Goal: Task Accomplishment & Management: Manage account settings

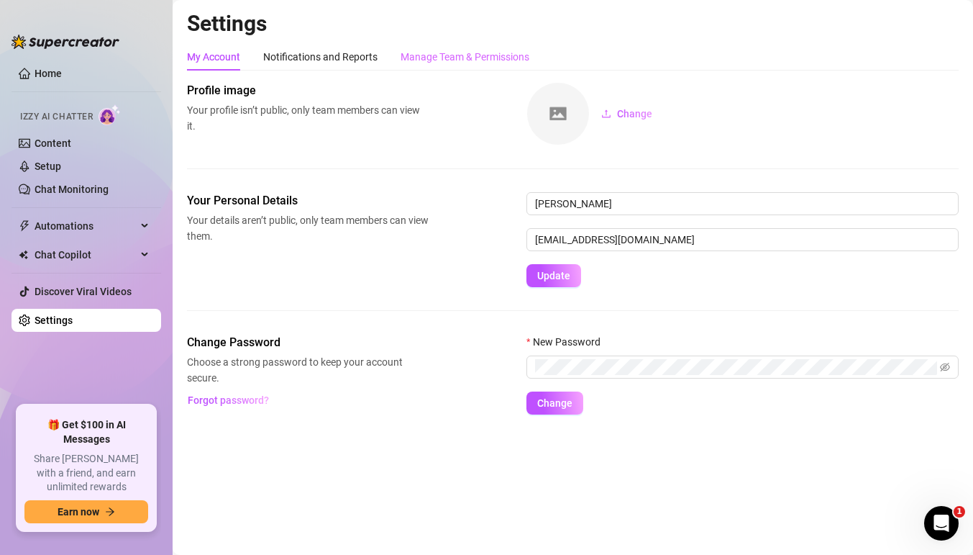
click at [473, 67] on div "Manage Team & Permissions" at bounding box center [465, 56] width 129 height 27
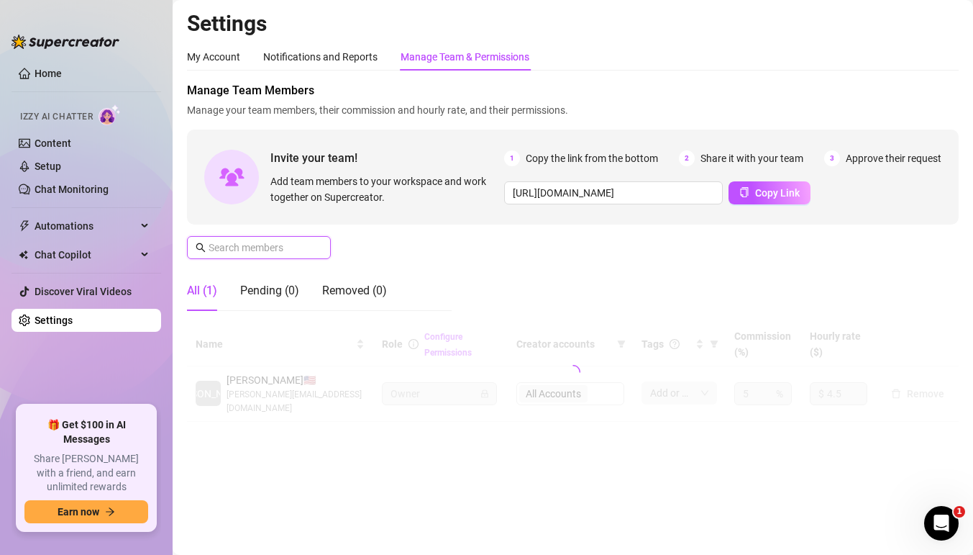
click at [268, 247] on input "text" at bounding box center [260, 248] width 102 height 16
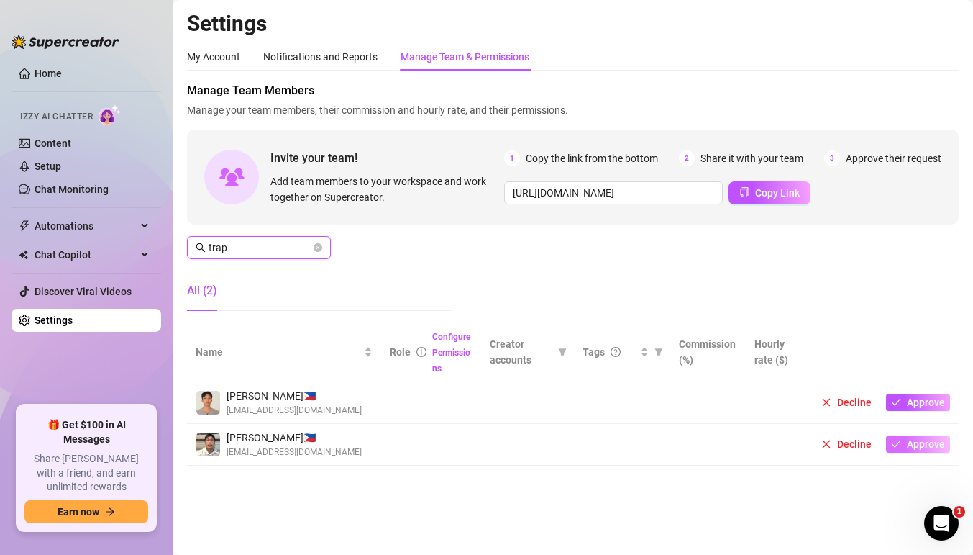
type input "trap"
click at [927, 448] on span "Approve" at bounding box center [926, 444] width 38 height 12
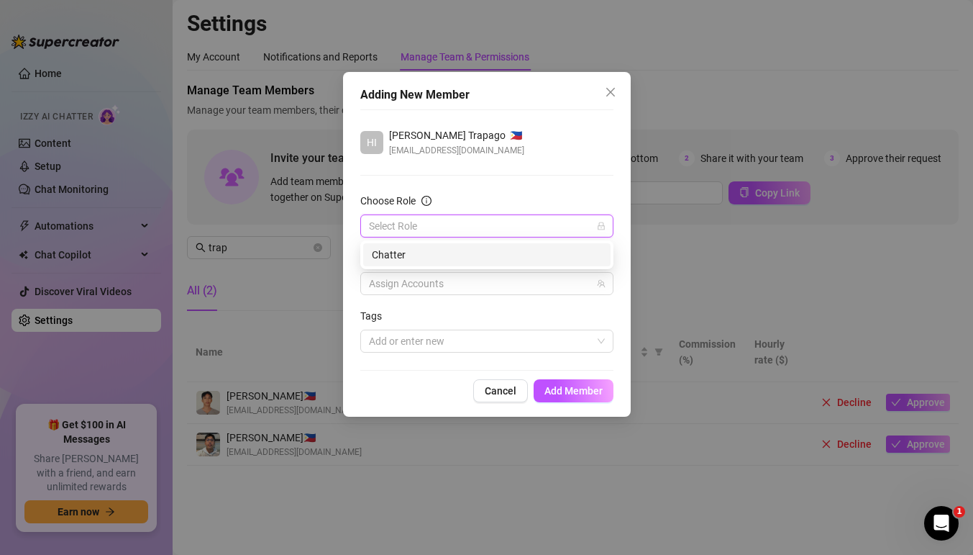
click at [492, 231] on input "Choose Role" at bounding box center [480, 226] width 223 height 22
click at [475, 256] on div "Chatter" at bounding box center [487, 255] width 230 height 16
click at [472, 272] on div "Assign Accounts" at bounding box center [486, 283] width 253 height 23
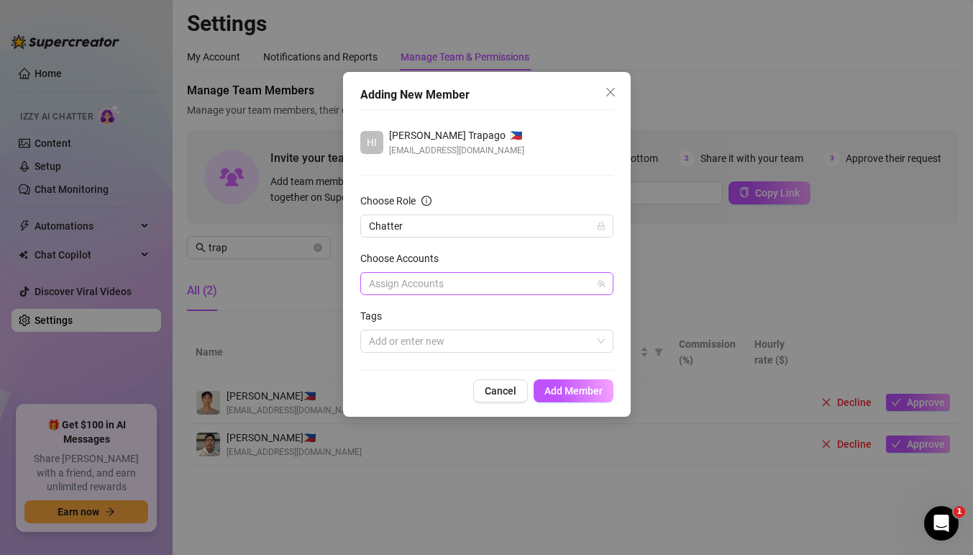
click at [436, 287] on div at bounding box center [479, 283] width 232 height 20
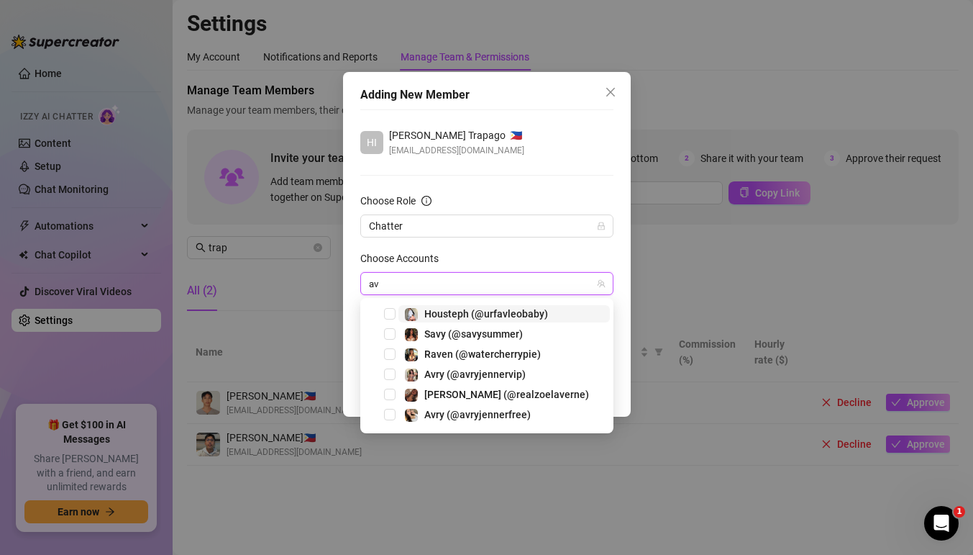
type input "avr"
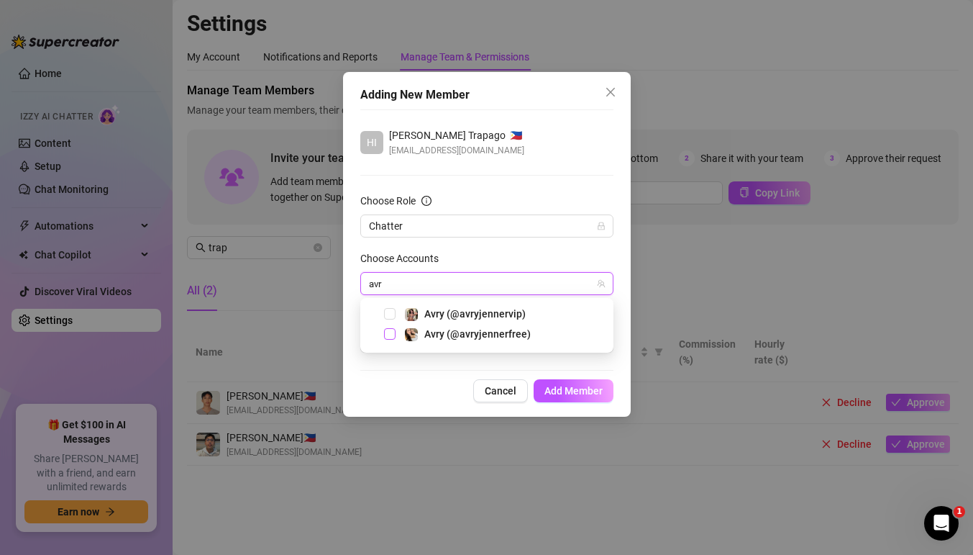
click at [394, 332] on span "Select tree node" at bounding box center [390, 334] width 12 height 12
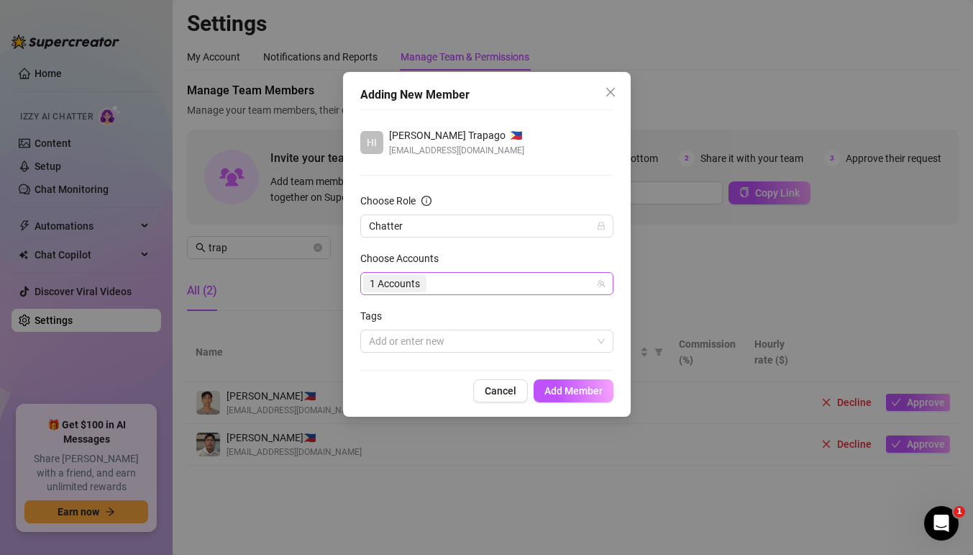
click at [475, 286] on div "1 Accounts" at bounding box center [479, 283] width 232 height 20
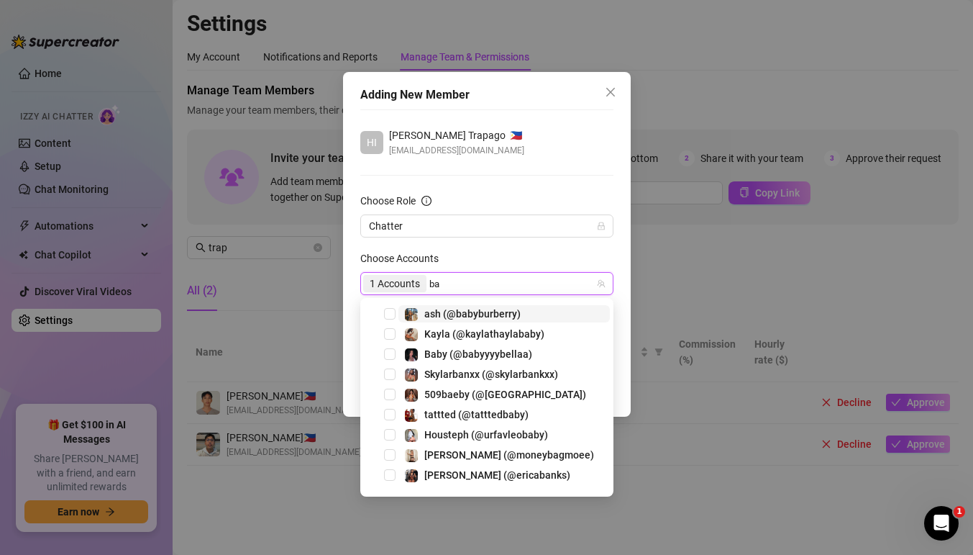
type input "bab"
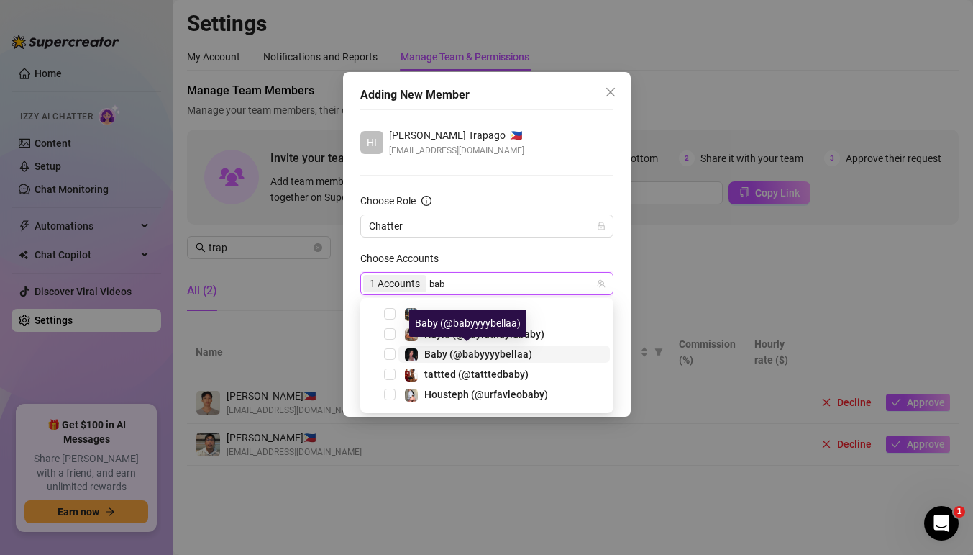
click at [453, 354] on span "Baby (@babyyyybellaa)" at bounding box center [478, 354] width 108 height 12
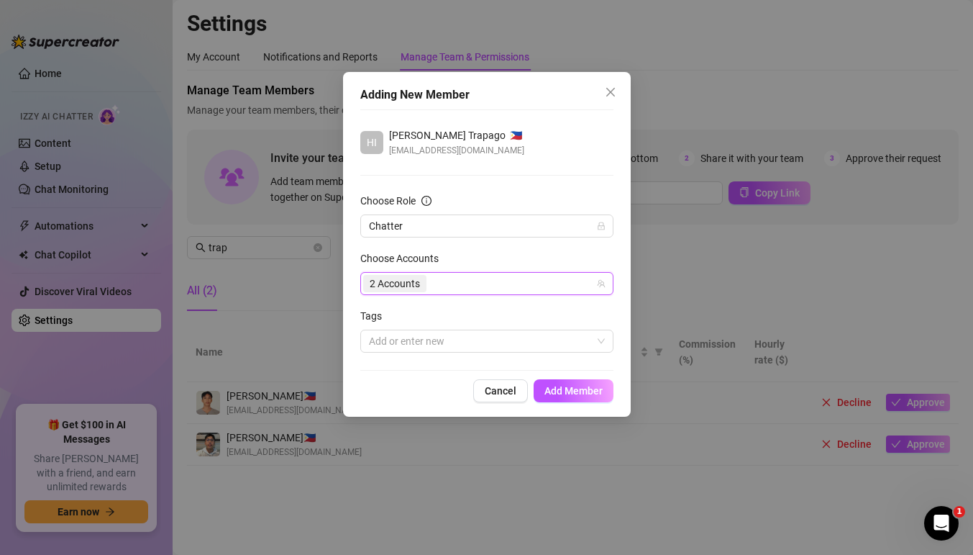
click at [519, 284] on div "2 Accounts" at bounding box center [479, 283] width 232 height 20
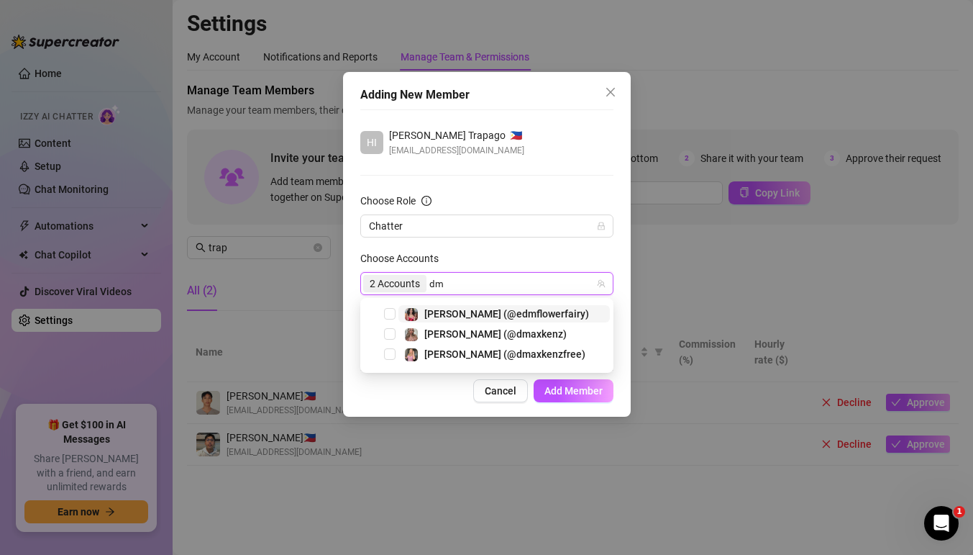
type input "dma"
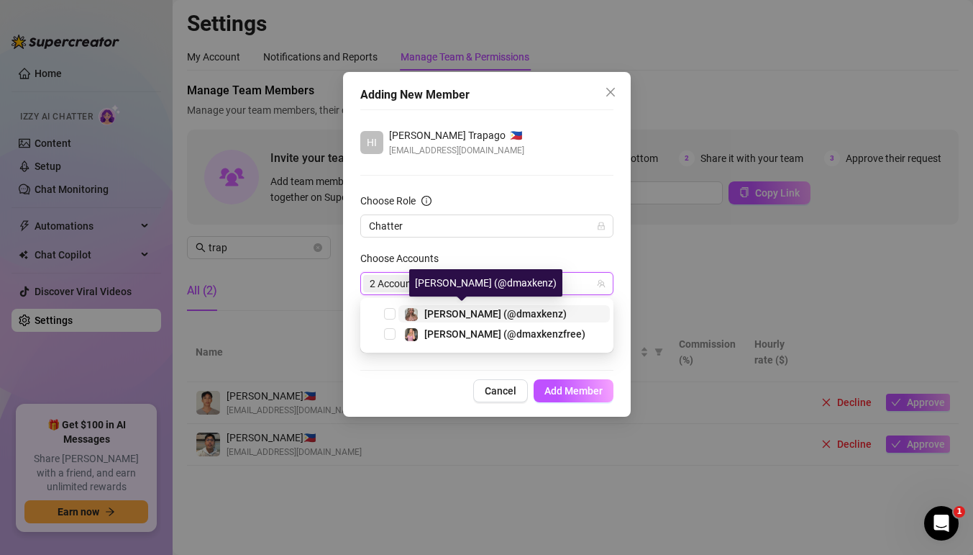
click at [483, 309] on span "[PERSON_NAME] (@dmaxkenz)" at bounding box center [495, 314] width 142 height 12
click at [521, 284] on div "2 Accounts dma" at bounding box center [479, 283] width 232 height 20
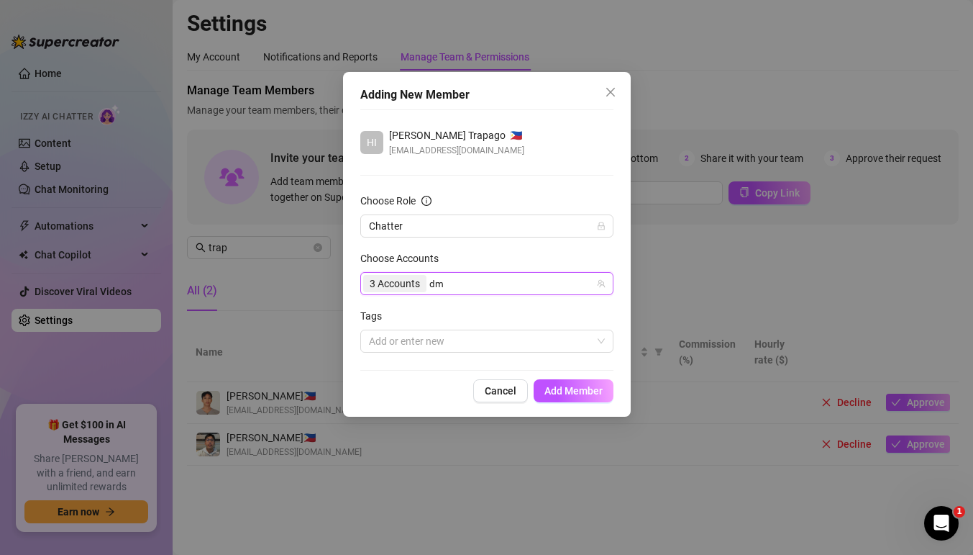
type input "dma"
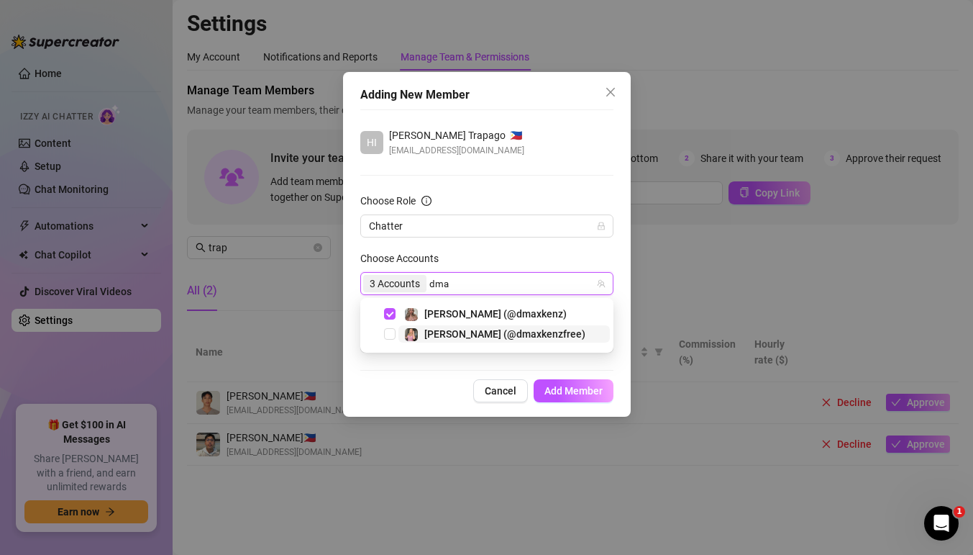
click at [506, 333] on span "[PERSON_NAME] (@dmaxkenzfree)" at bounding box center [504, 334] width 161 height 12
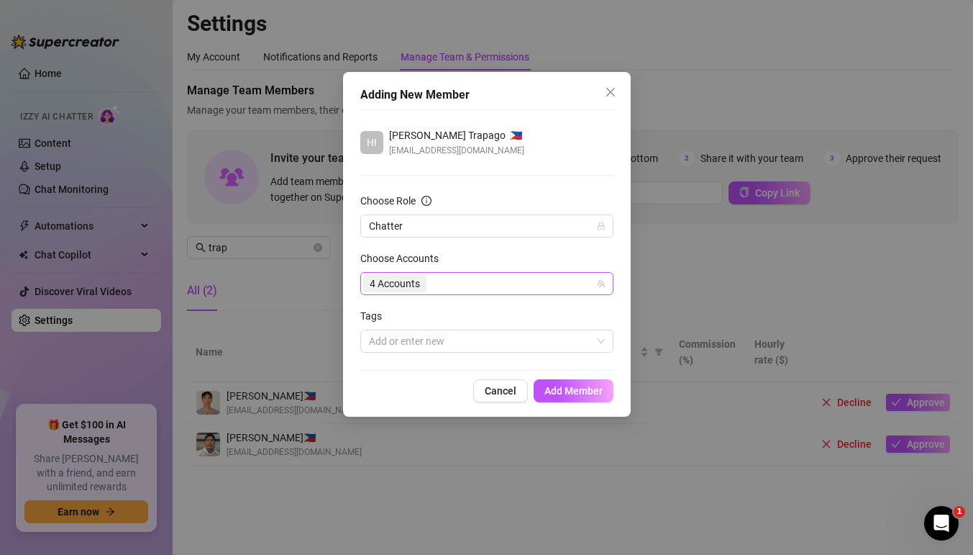
click at [526, 287] on div "4 Accounts" at bounding box center [479, 283] width 232 height 20
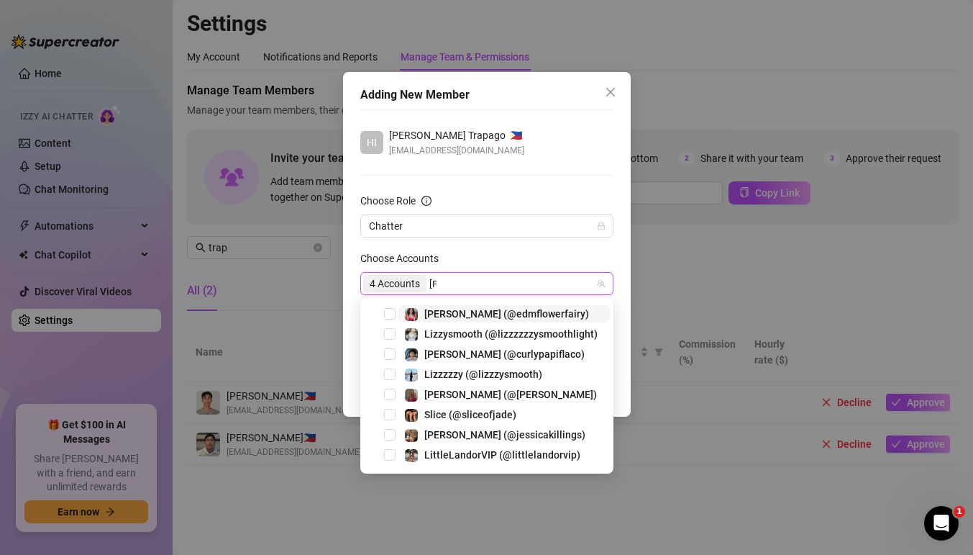
type input "lizz"
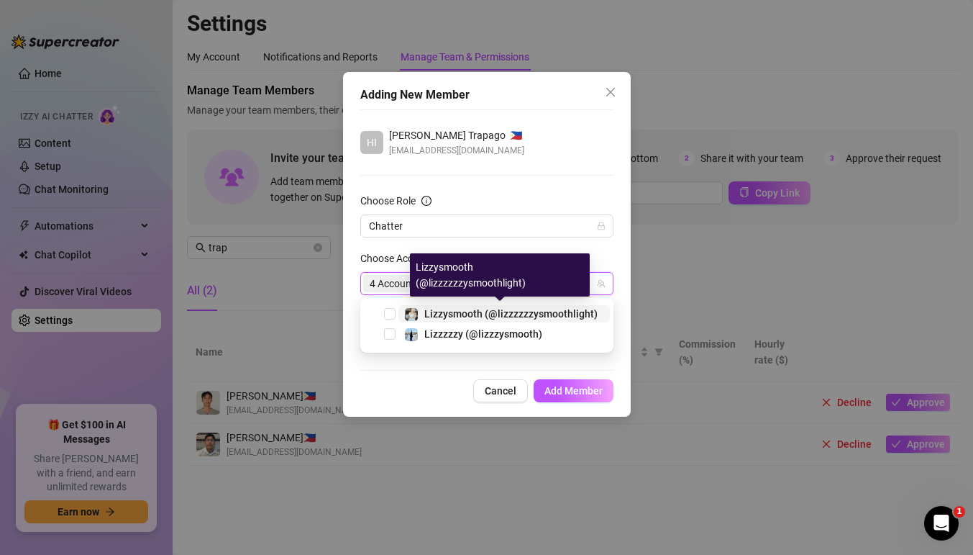
click at [505, 310] on span "Lizzysmooth (@lizzzzzzysmoothlight)" at bounding box center [510, 314] width 173 height 12
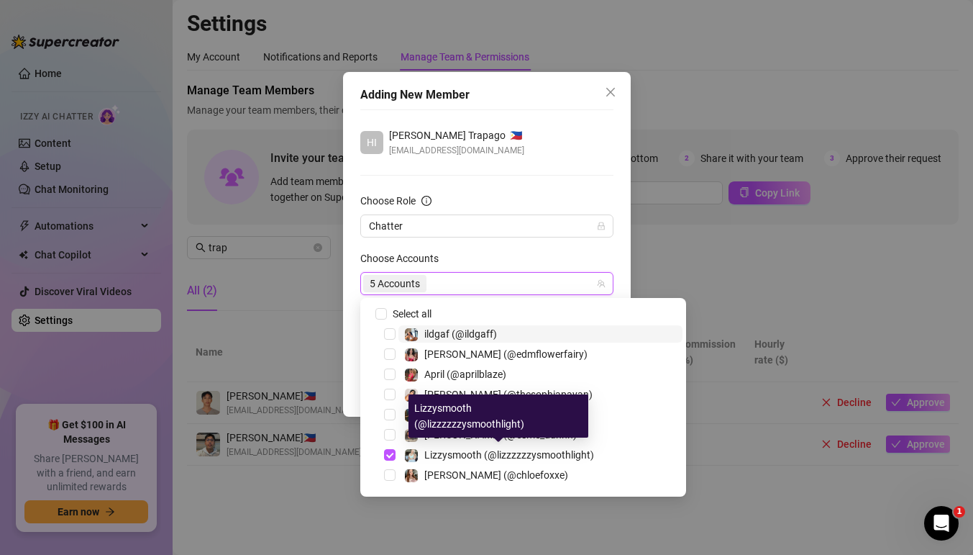
click at [504, 290] on div "5 Accounts" at bounding box center [479, 283] width 232 height 20
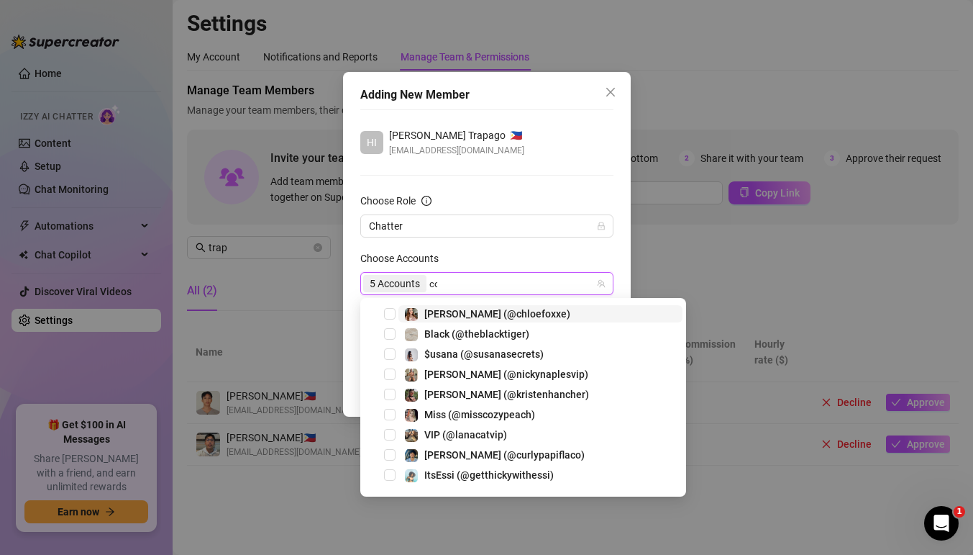
type input "cod"
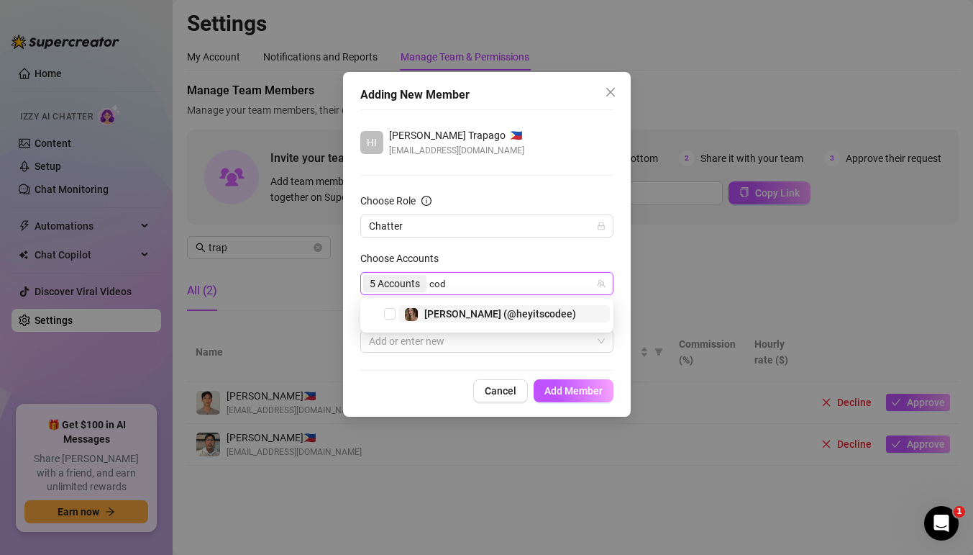
click at [484, 315] on span "[PERSON_NAME] (@heyitscodee)" at bounding box center [500, 314] width 152 height 12
click at [520, 281] on div "6 Accounts" at bounding box center [479, 283] width 232 height 20
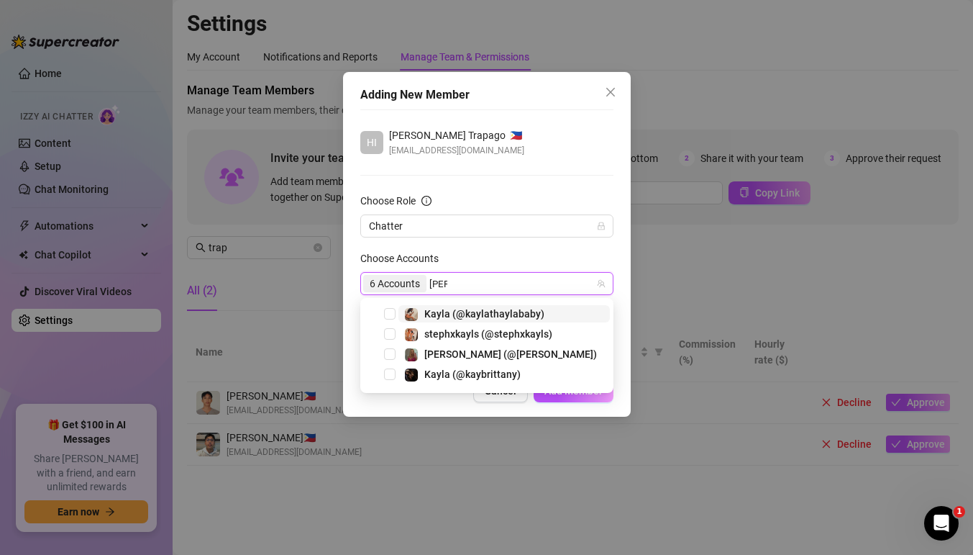
type input "kayb"
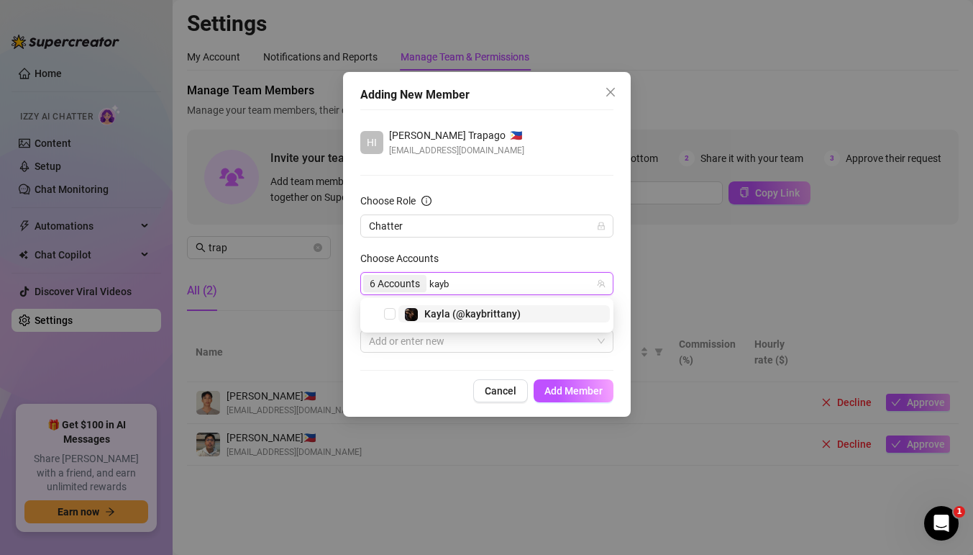
click at [519, 310] on span "Kayla (@kaybrittany)" at bounding box center [505, 313] width 212 height 17
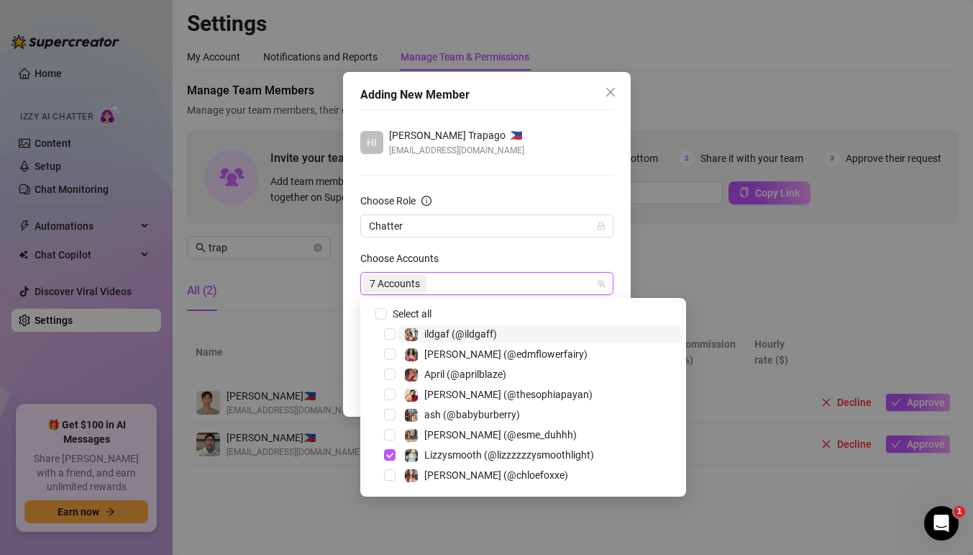
click at [529, 287] on div "7 Accounts" at bounding box center [479, 283] width 232 height 20
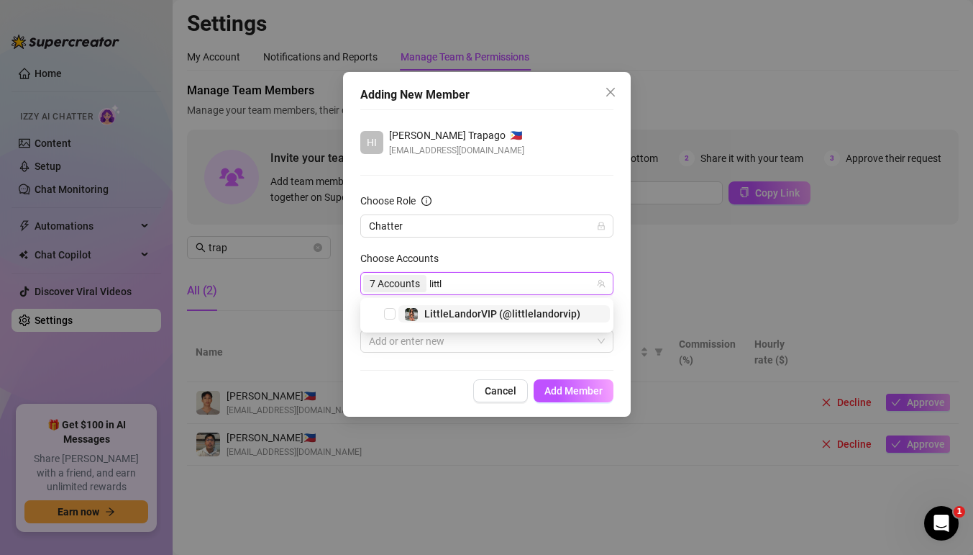
type input "little"
click at [495, 305] on div "LittleLandorVIP (@littlelandorvip)" at bounding box center [502, 313] width 156 height 17
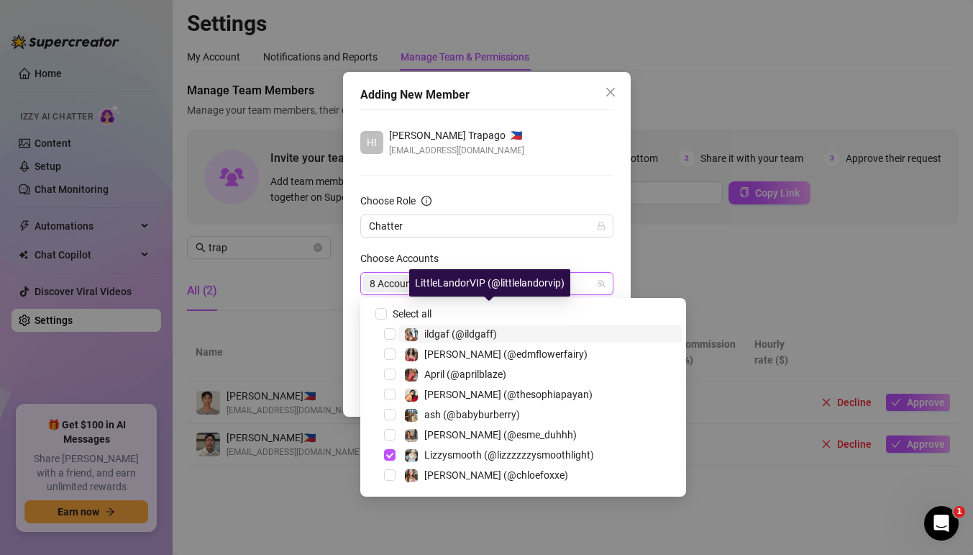
click at [521, 286] on div "LittleLandorVIP (@littlelandorvip)" at bounding box center [489, 282] width 161 height 27
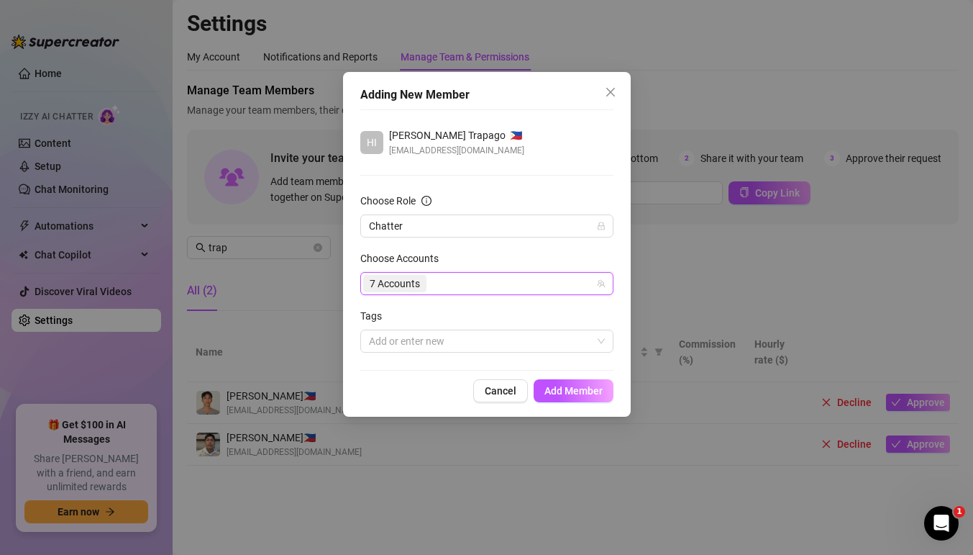
click at [521, 286] on div "7 Accounts" at bounding box center [479, 283] width 232 height 20
type input "miss"
click at [482, 304] on div "18182914 Miss (@misscozypeach)" at bounding box center [486, 315] width 253 height 35
click at [472, 284] on div "7 Accounts miss" at bounding box center [479, 283] width 232 height 20
type input "miss"
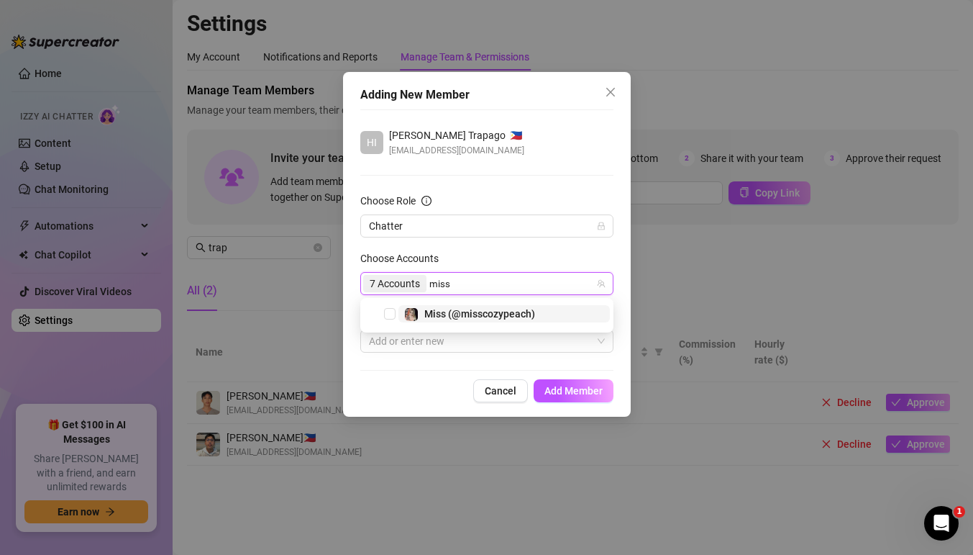
click at [455, 316] on span "Miss (@misscozypeach)" at bounding box center [479, 314] width 111 height 12
click at [516, 282] on div "8 Accounts" at bounding box center [479, 283] width 232 height 20
type input "ohso"
click at [497, 312] on span "Oh (@ohso_juicy)" at bounding box center [464, 314] width 80 height 12
click at [523, 288] on div "8 Accounts ohso" at bounding box center [479, 283] width 232 height 20
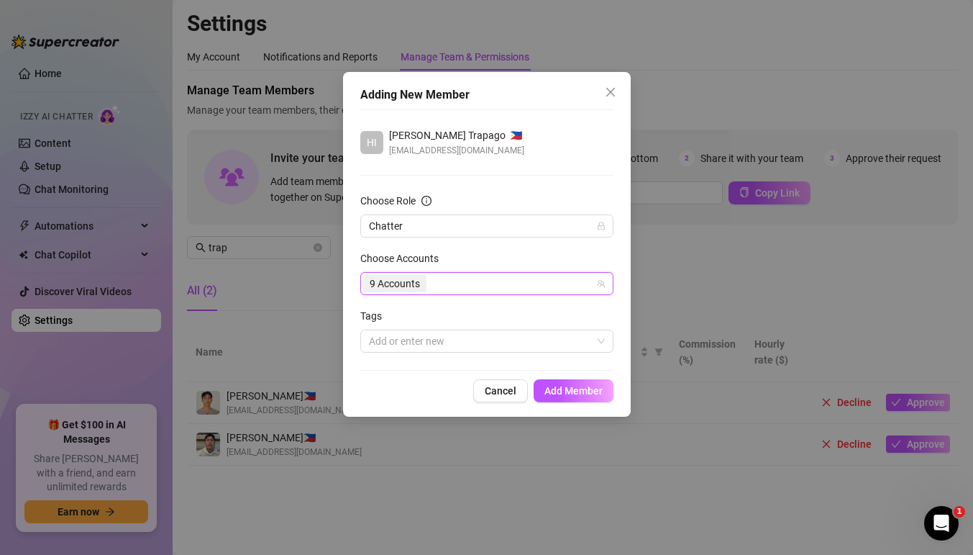
click at [523, 288] on div "9 Accounts" at bounding box center [479, 283] width 232 height 20
type input "susa"
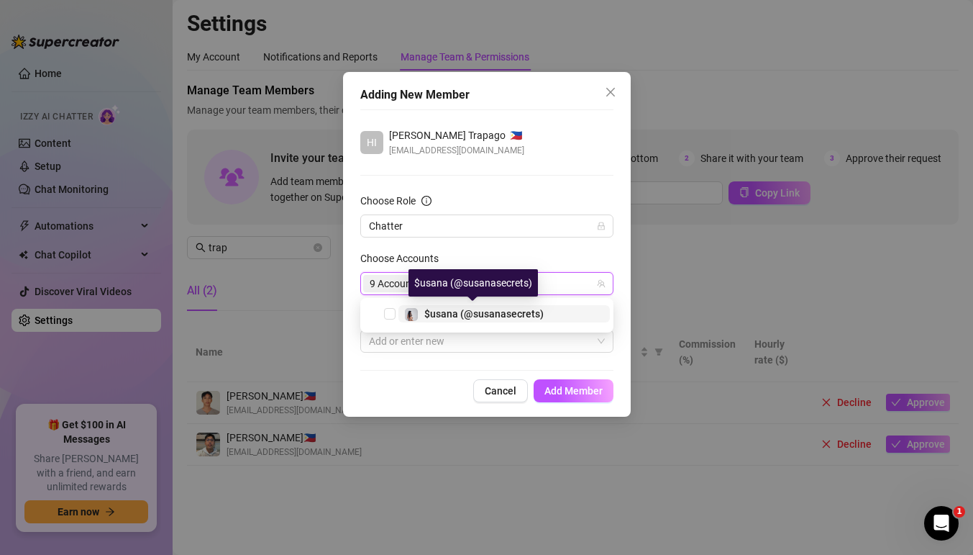
click at [486, 315] on span "$usana (@susanasecrets)" at bounding box center [483, 314] width 119 height 12
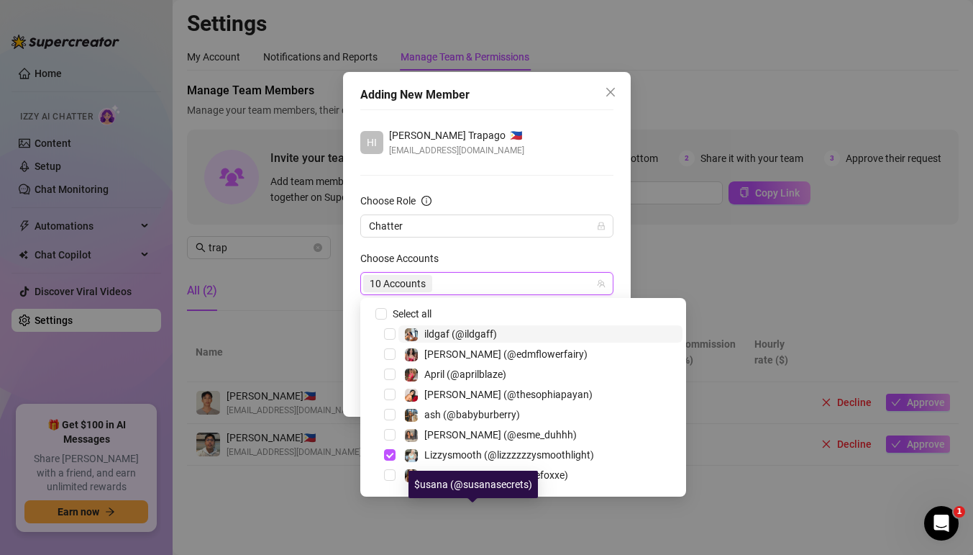
click at [509, 280] on div "10 Accounts" at bounding box center [479, 283] width 232 height 20
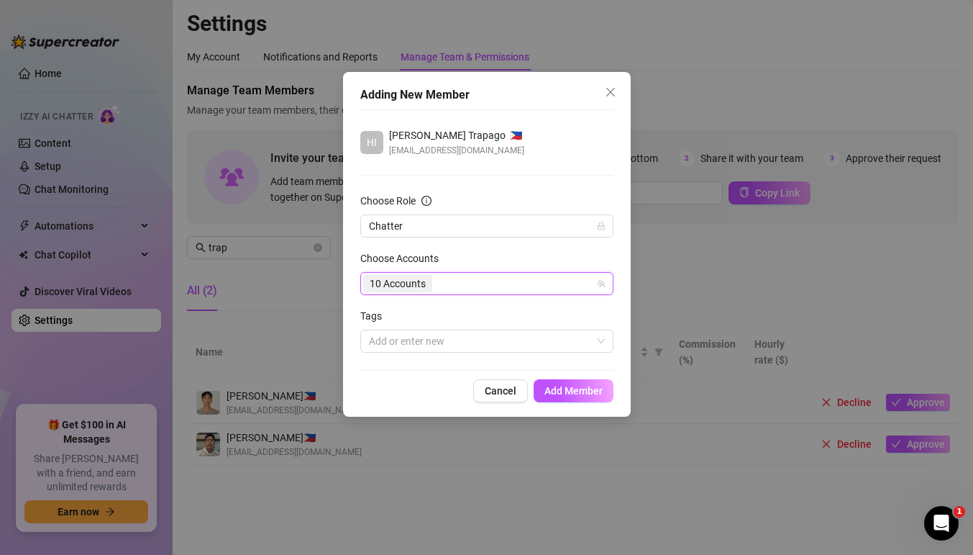
click at [509, 280] on div "10 Accounts" at bounding box center [479, 283] width 232 height 20
type input "knig"
click at [518, 315] on span "[PERSON_NAME] (@kirstenknight)" at bounding box center [502, 314] width 156 height 12
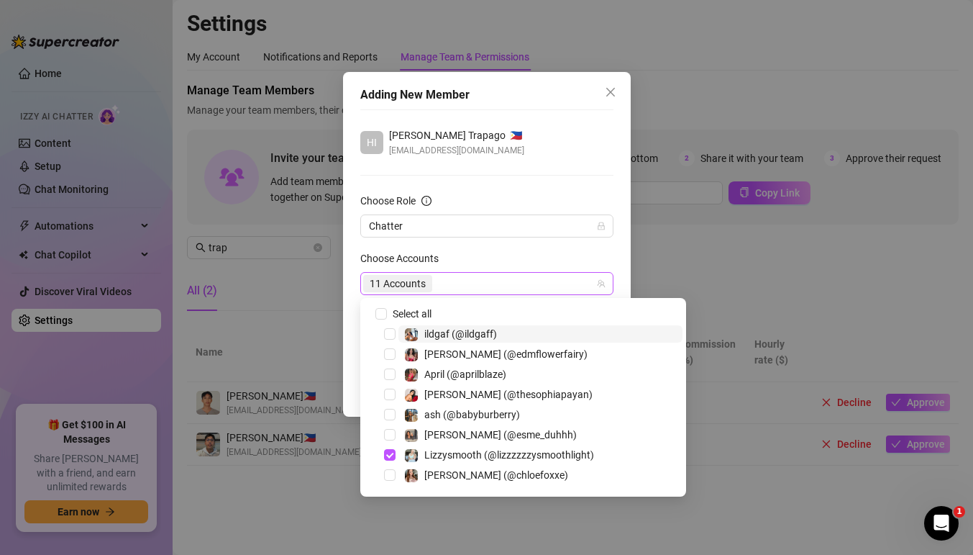
click at [505, 282] on div "11 Accounts" at bounding box center [479, 283] width 232 height 20
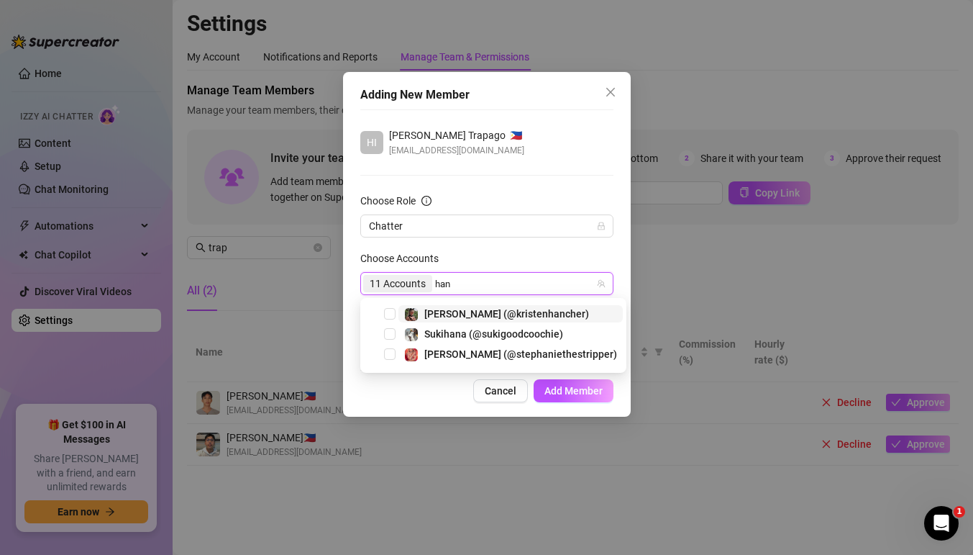
type input "hanc"
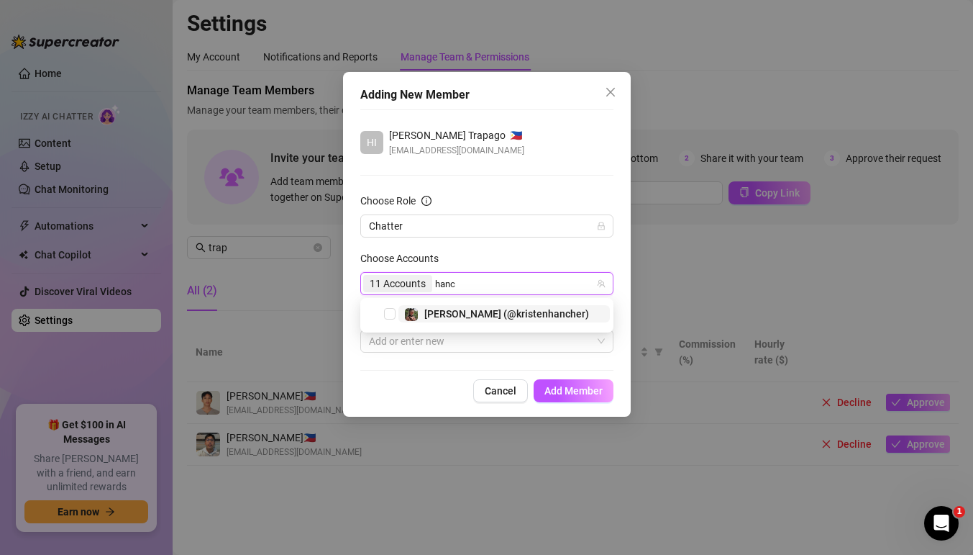
click at [477, 309] on span "[PERSON_NAME] (@kristenhancher)" at bounding box center [506, 314] width 165 height 12
click at [515, 281] on div "11 Accounts hanc" at bounding box center [479, 283] width 232 height 20
click at [515, 281] on div "12 Accounts" at bounding box center [479, 283] width 232 height 20
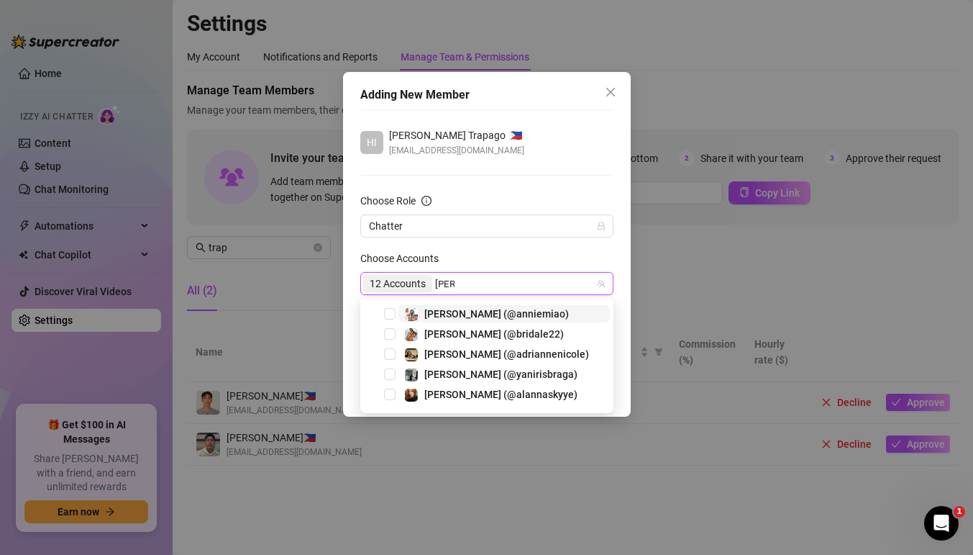
type input "anni"
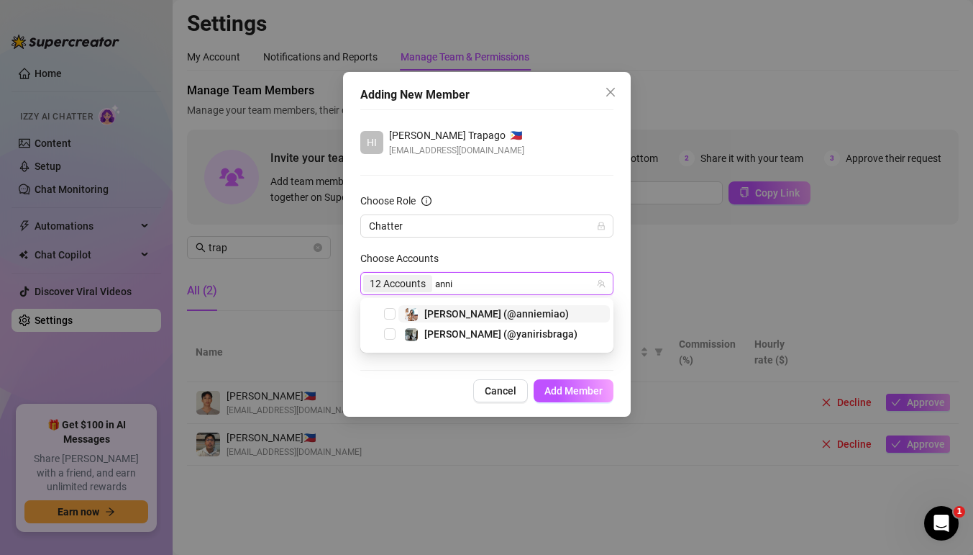
click at [493, 305] on div "[PERSON_NAME] (@anniemiao)" at bounding box center [496, 313] width 145 height 17
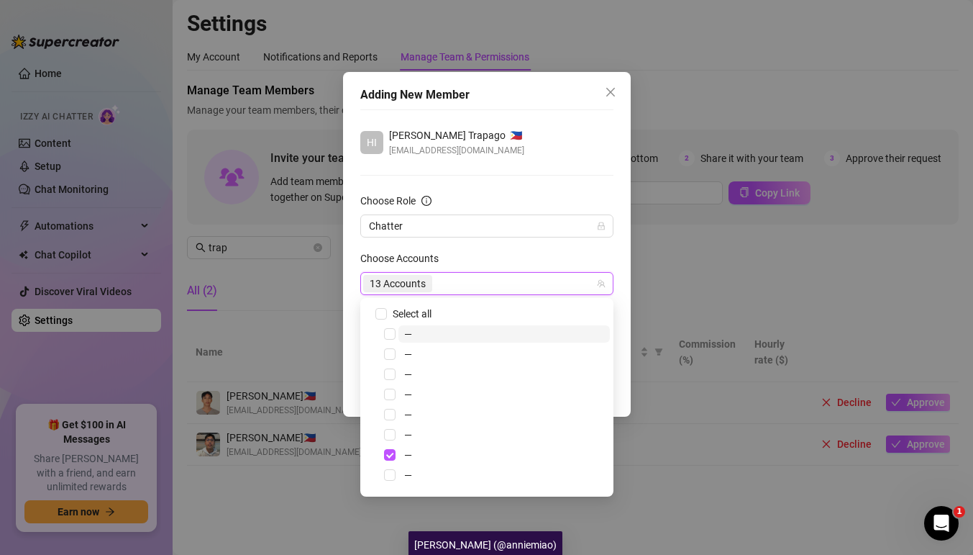
click at [519, 291] on div "13 Accounts" at bounding box center [479, 283] width 232 height 20
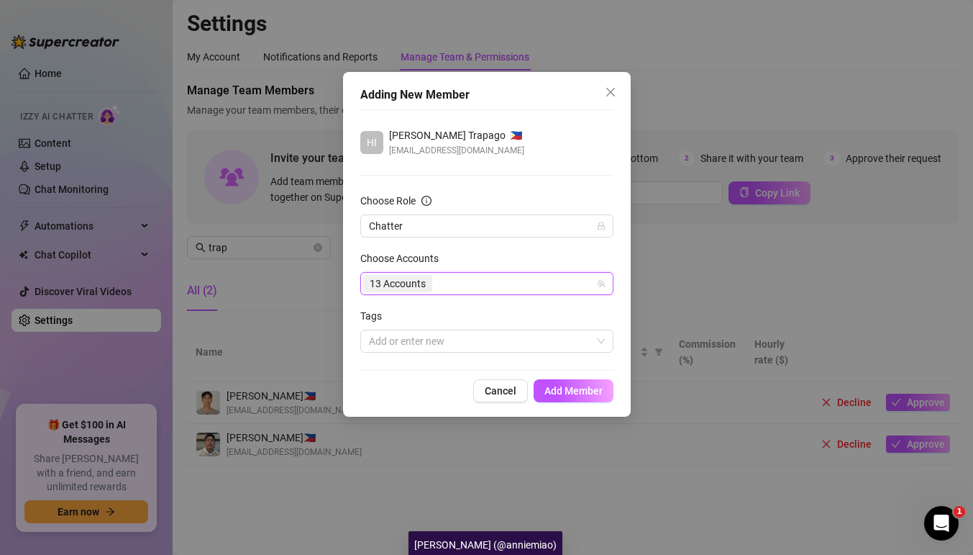
click at [528, 279] on div "13 Accounts" at bounding box center [479, 283] width 232 height 20
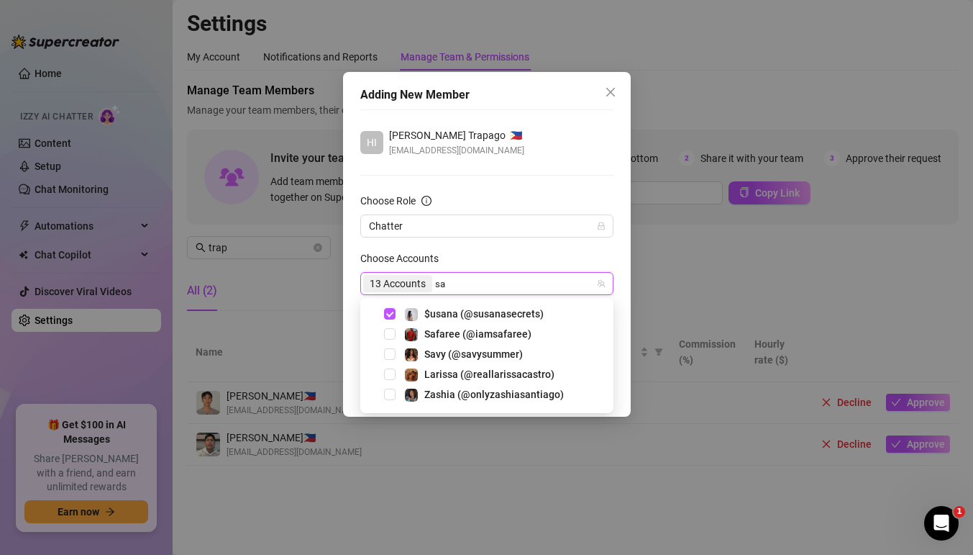
type input "sav"
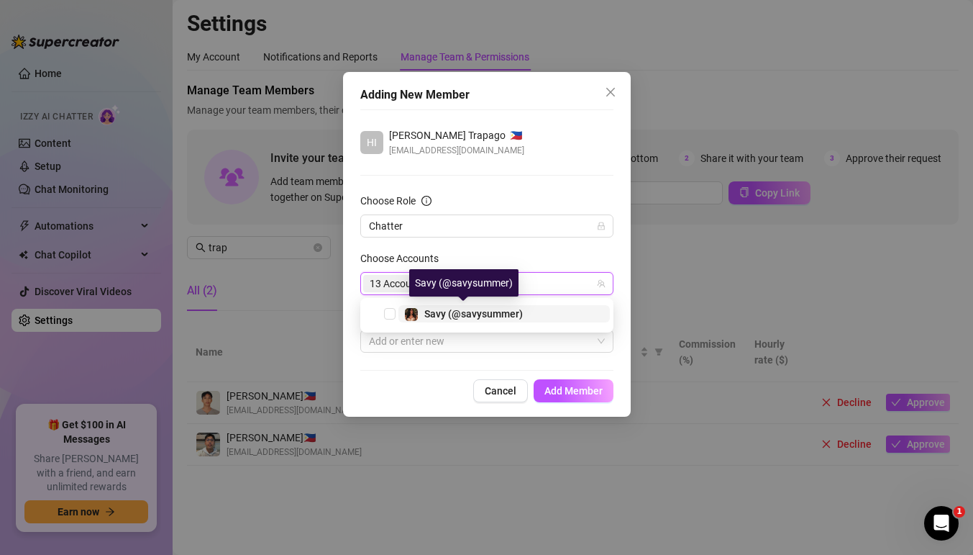
click at [503, 313] on span "Savy (@savysummer)" at bounding box center [473, 314] width 99 height 12
click at [506, 285] on div "13 Accounts sav" at bounding box center [479, 283] width 232 height 20
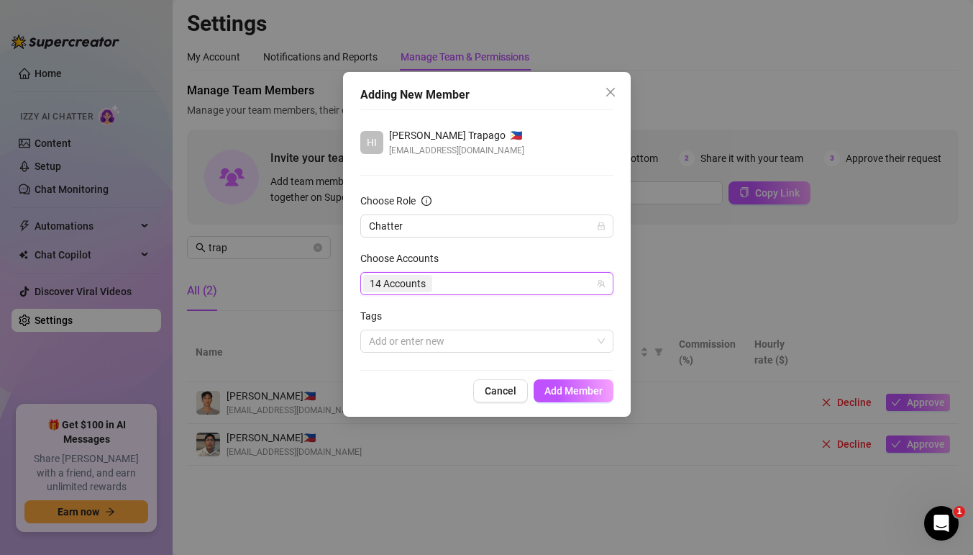
click at [506, 285] on div "14 Accounts" at bounding box center [479, 283] width 232 height 20
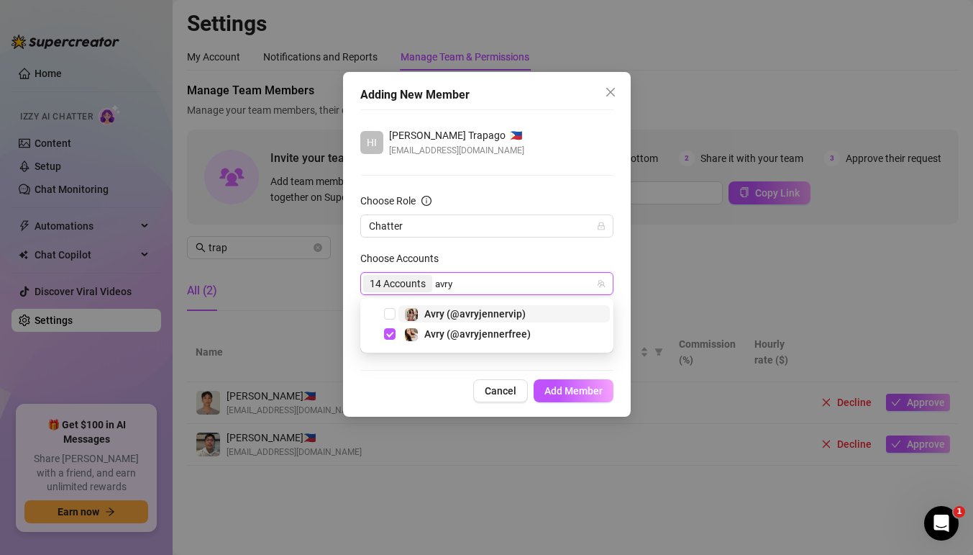
type input "avryj"
drag, startPoint x: 493, startPoint y: 310, endPoint x: 525, endPoint y: 283, distance: 42.4
click at [493, 310] on span "Avry (@avryjennervip)" at bounding box center [474, 314] width 101 height 12
click at [525, 283] on div "14 Accounts avryj" at bounding box center [479, 283] width 232 height 20
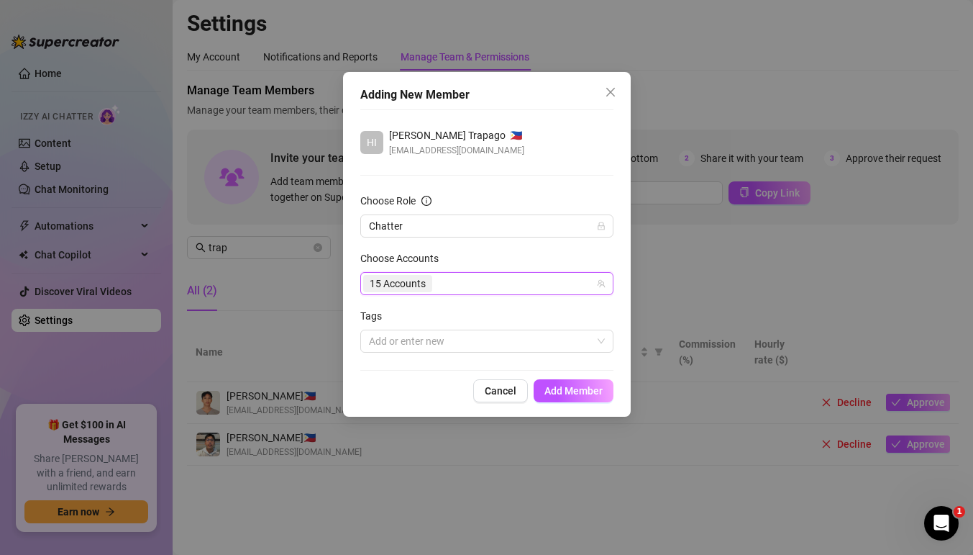
click at [525, 283] on div "15 Accounts" at bounding box center [479, 283] width 232 height 20
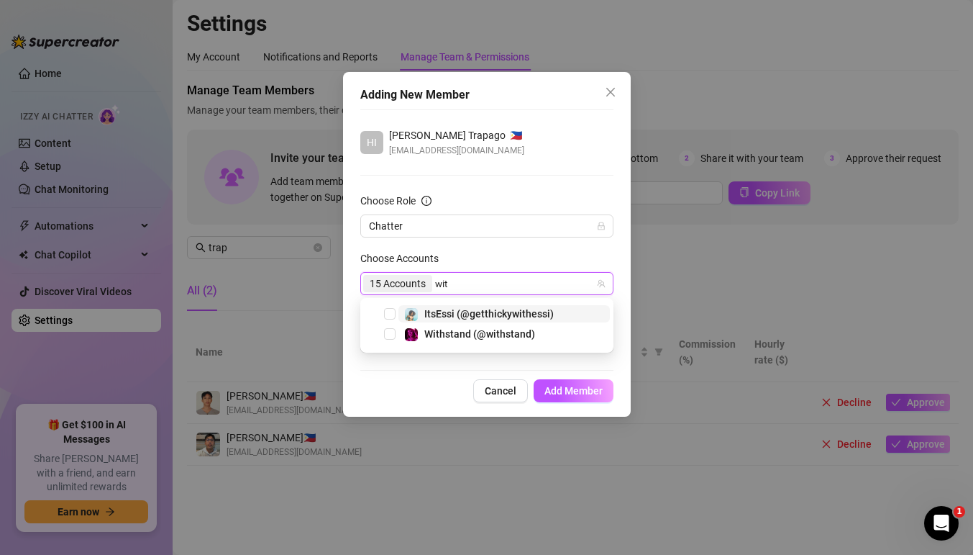
type input "with"
click at [478, 336] on span "Withstand (@withstand)" at bounding box center [479, 334] width 111 height 12
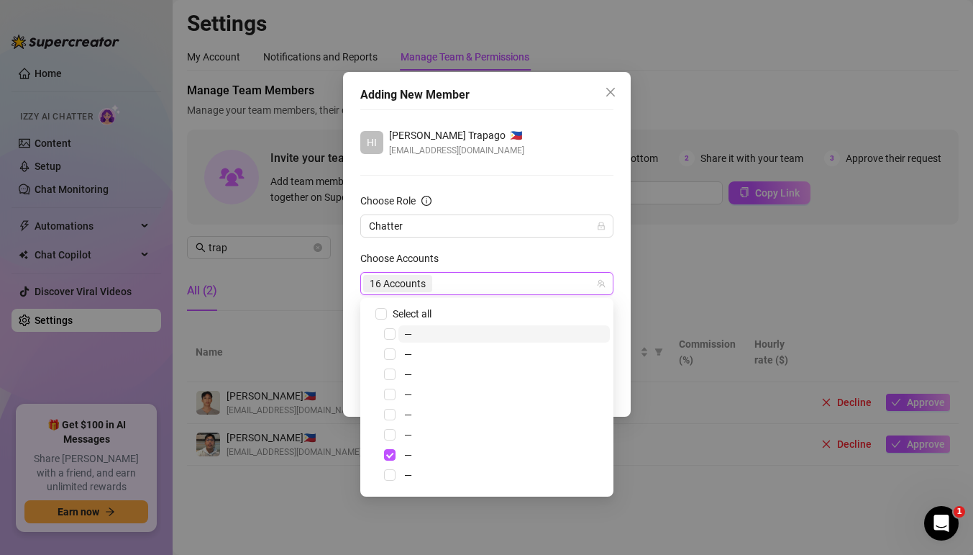
click at [509, 245] on form "Choose Role Chatter Choose Accounts 16 Accounts Tags Add or enter new" at bounding box center [486, 273] width 253 height 160
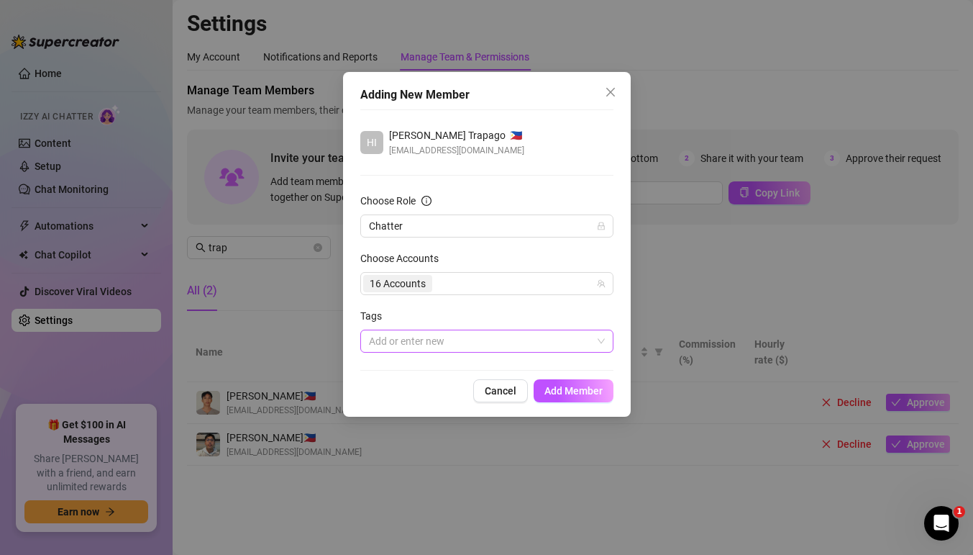
click at [541, 346] on div at bounding box center [479, 341] width 232 height 20
click at [440, 337] on div at bounding box center [479, 341] width 232 height 20
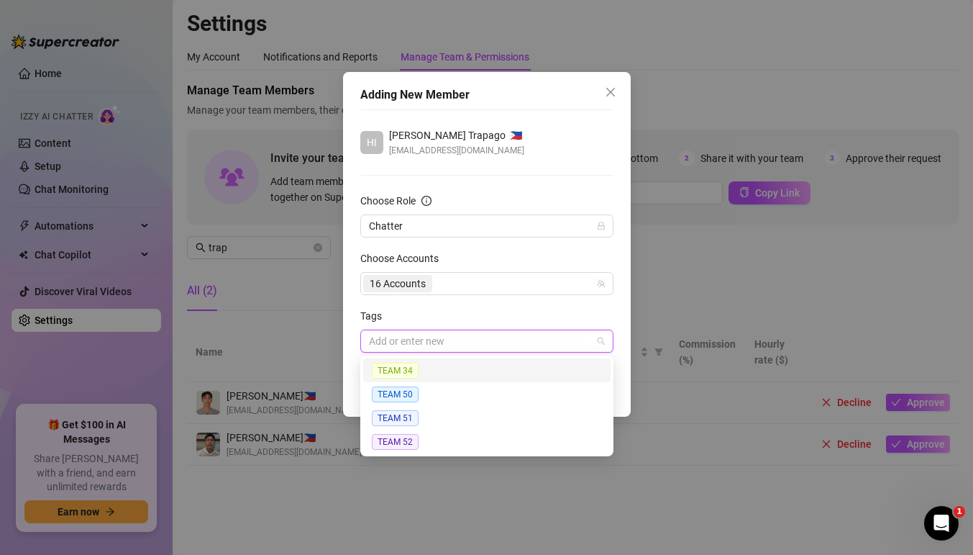
click at [437, 373] on div "TEAM 34" at bounding box center [487, 370] width 230 height 17
click at [497, 316] on div "Tags" at bounding box center [486, 319] width 253 height 22
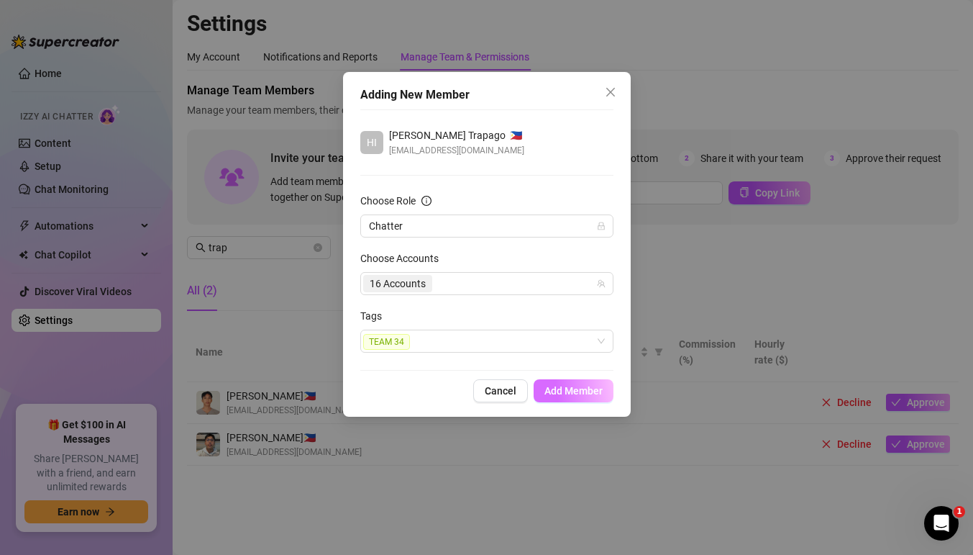
click at [568, 390] on span "Add Member" at bounding box center [574, 391] width 58 height 12
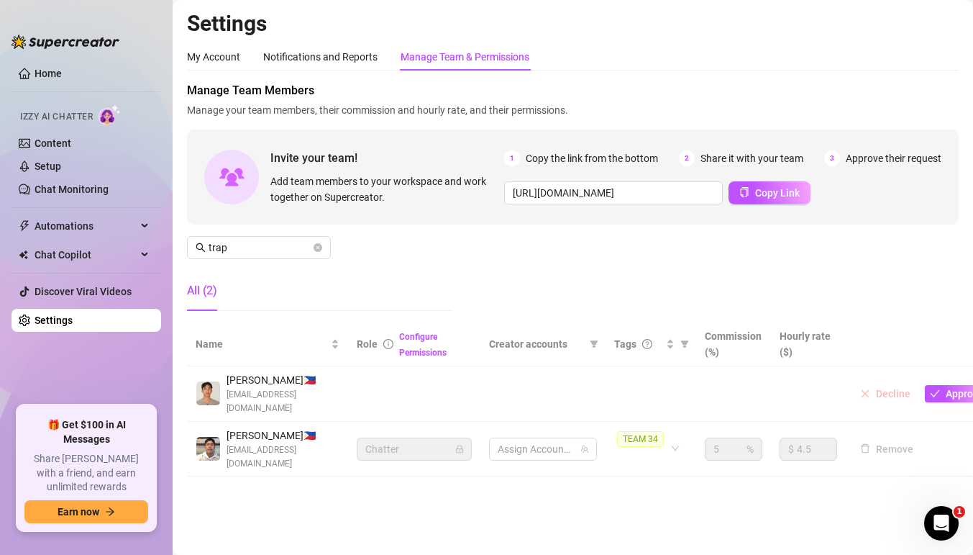
click at [875, 385] on button "Decline" at bounding box center [886, 393] width 62 height 17
